Goal: Transaction & Acquisition: Purchase product/service

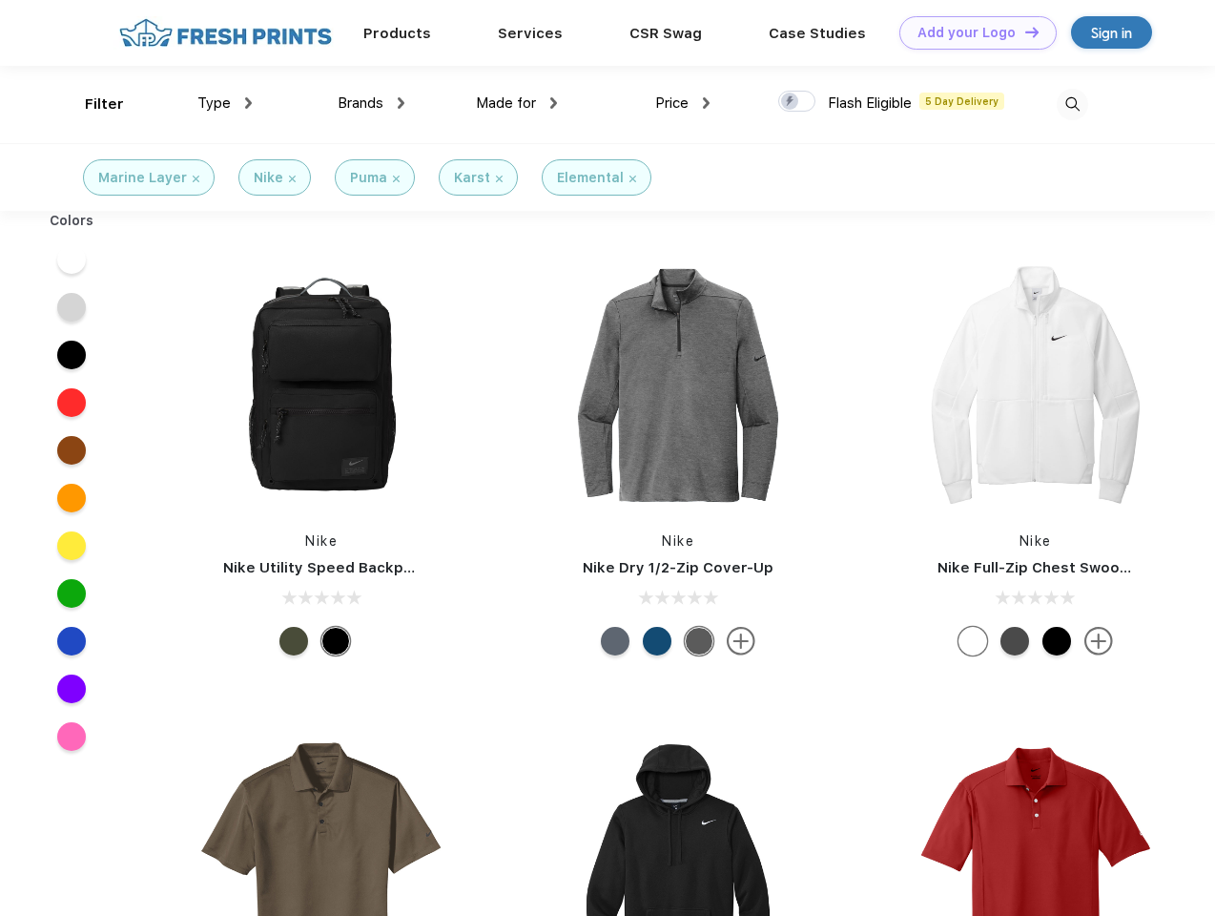
click at [971, 32] on link "Add your Logo Design Tool" at bounding box center [978, 32] width 157 height 33
click at [0, 0] on div "Design Tool" at bounding box center [0, 0] width 0 height 0
click at [1024, 31] on link "Add your Logo Design Tool" at bounding box center [978, 32] width 157 height 33
click at [92, 104] on div "Filter" at bounding box center [104, 104] width 39 height 22
click at [225, 103] on span "Type" at bounding box center [213, 102] width 33 height 17
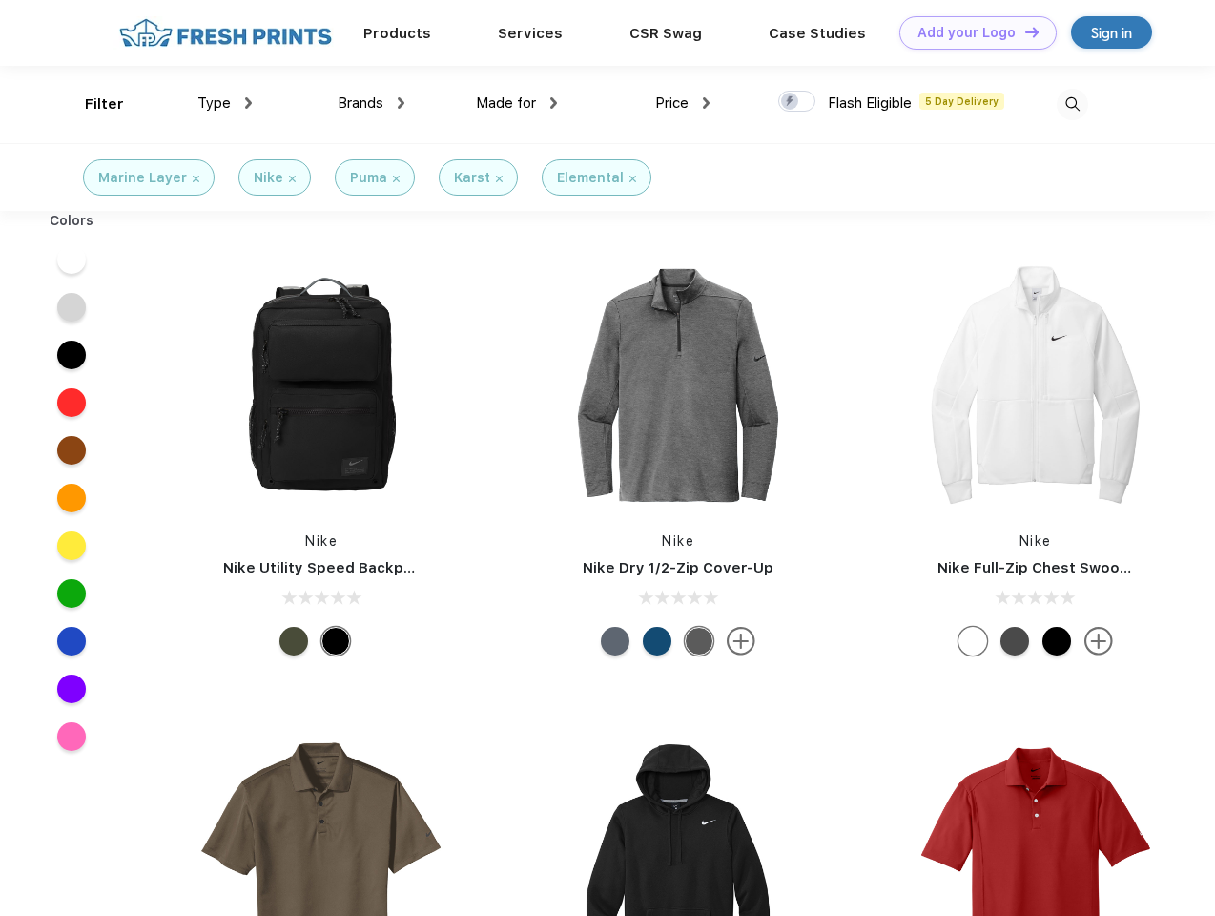
click at [371, 103] on span "Brands" at bounding box center [361, 102] width 46 height 17
click at [517, 103] on span "Made for" at bounding box center [506, 102] width 60 height 17
click at [683, 103] on span "Price" at bounding box center [671, 102] width 33 height 17
click at [797, 102] on div at bounding box center [796, 101] width 37 height 21
click at [791, 102] on input "checkbox" at bounding box center [784, 96] width 12 height 12
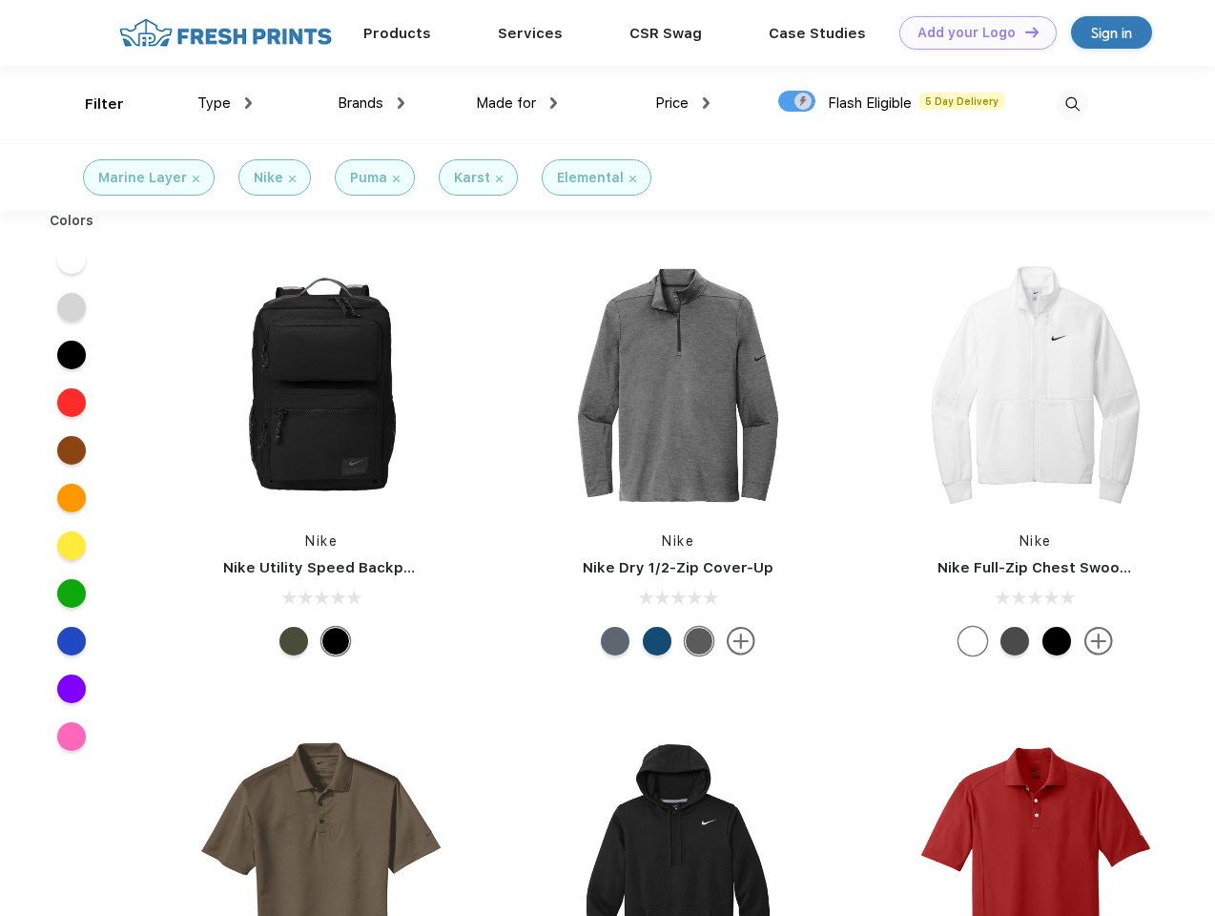
click at [1072, 104] on img at bounding box center [1072, 104] width 31 height 31
